Goal: Transaction & Acquisition: Purchase product/service

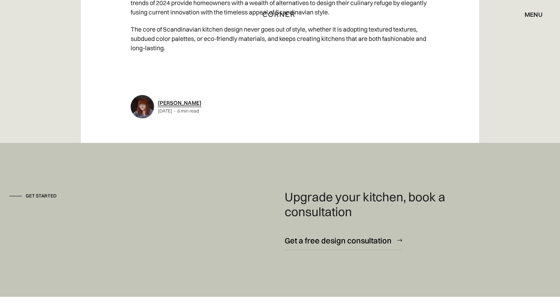
scroll to position [4529, 0]
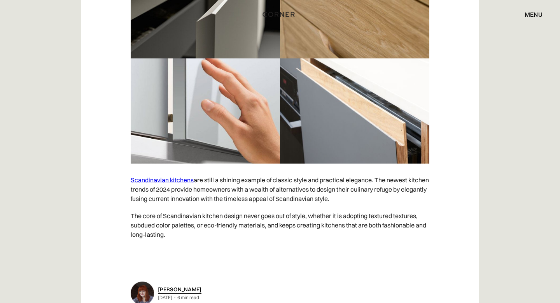
click at [530, 13] on div "menu" at bounding box center [534, 14] width 18 height 6
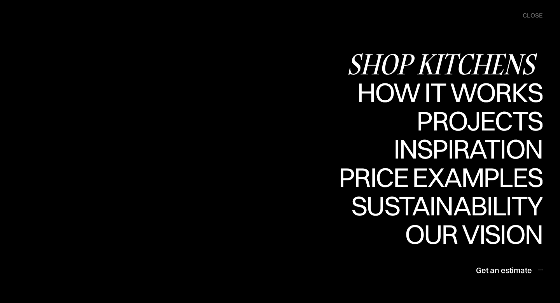
click at [477, 60] on div "Shop Kitchens" at bounding box center [445, 63] width 196 height 27
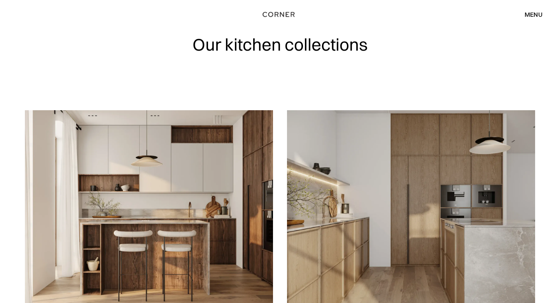
scroll to position [13, 0]
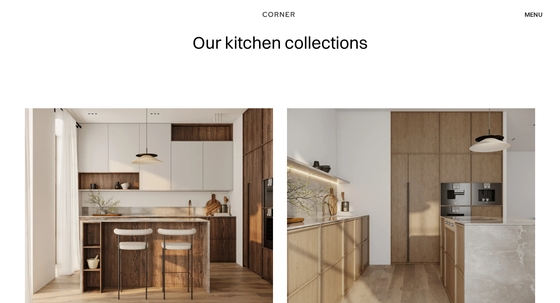
click at [232, 191] on img at bounding box center [149, 207] width 248 height 198
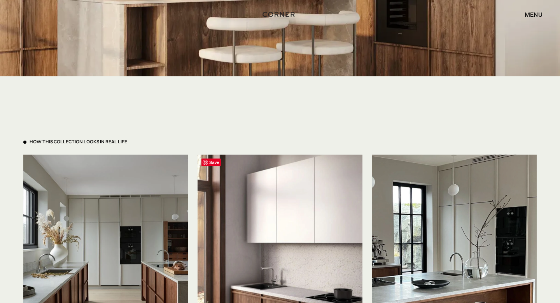
scroll to position [1798, 0]
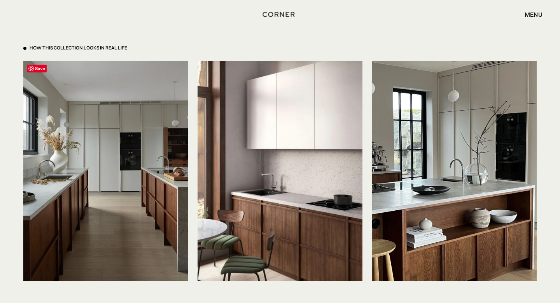
click at [134, 175] on img at bounding box center [105, 171] width 165 height 220
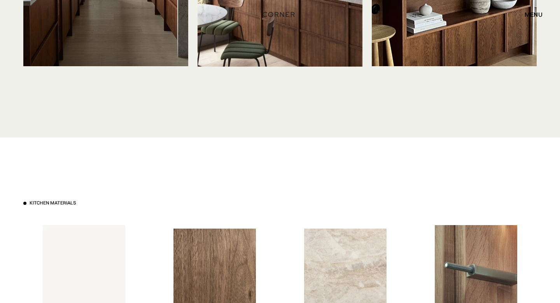
scroll to position [2203, 0]
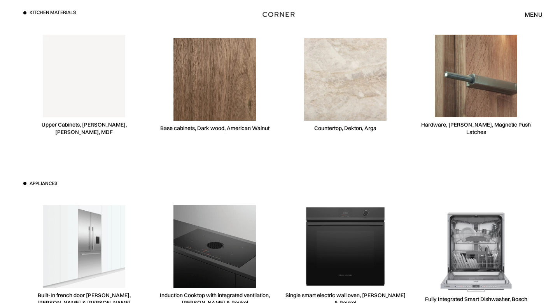
click at [206, 91] on img at bounding box center [215, 79] width 82 height 82
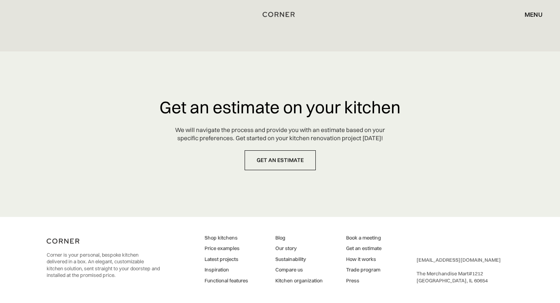
scroll to position [3684, 0]
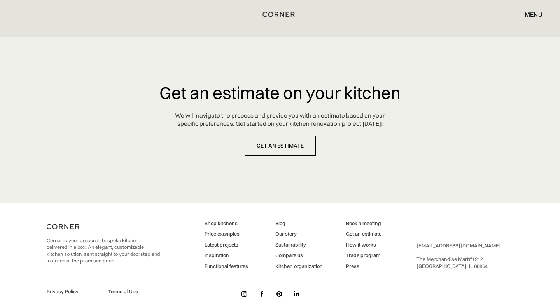
click at [246, 291] on img at bounding box center [244, 293] width 5 height 5
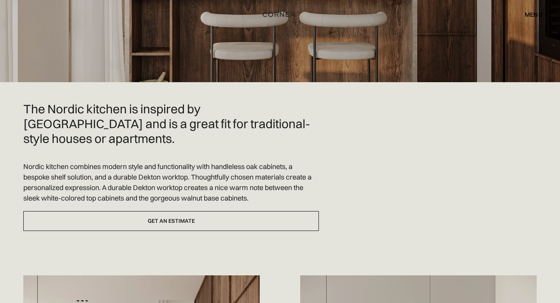
scroll to position [363, 0]
